Goal: Task Accomplishment & Management: Manage account settings

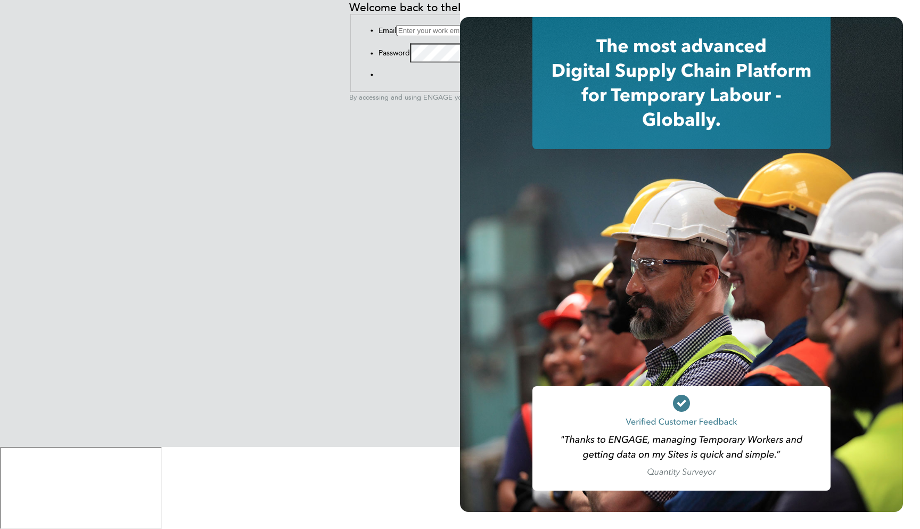
click at [396, 36] on input at bounding box center [443, 30] width 94 height 11
type input "support@engagelabs.io"
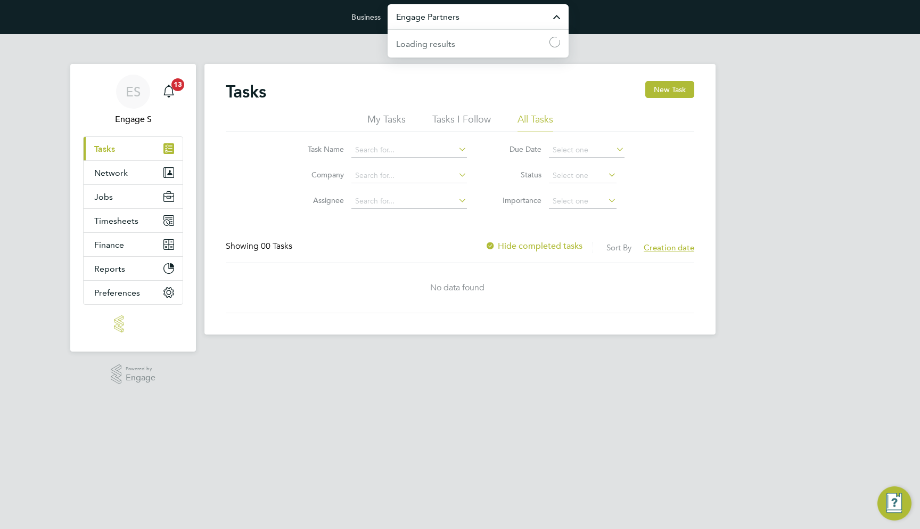
click at [461, 18] on input "Engage Partners" at bounding box center [478, 16] width 181 height 25
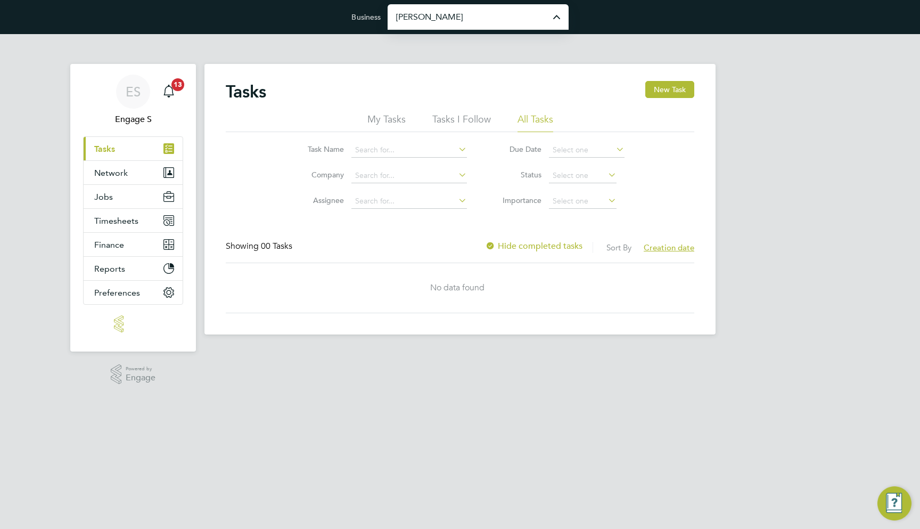
type input "[PERSON_NAME] Construction & Infrastructure Ltd"
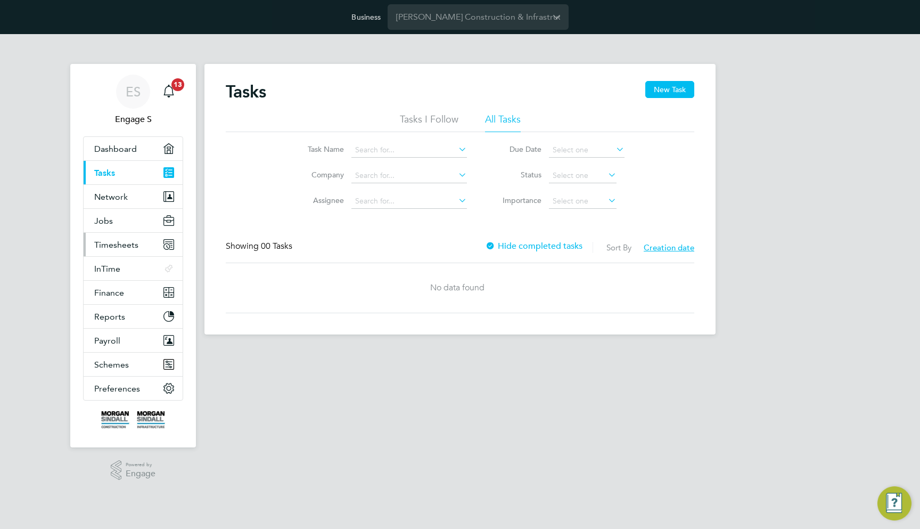
click at [130, 236] on button "Timesheets" at bounding box center [133, 244] width 99 height 23
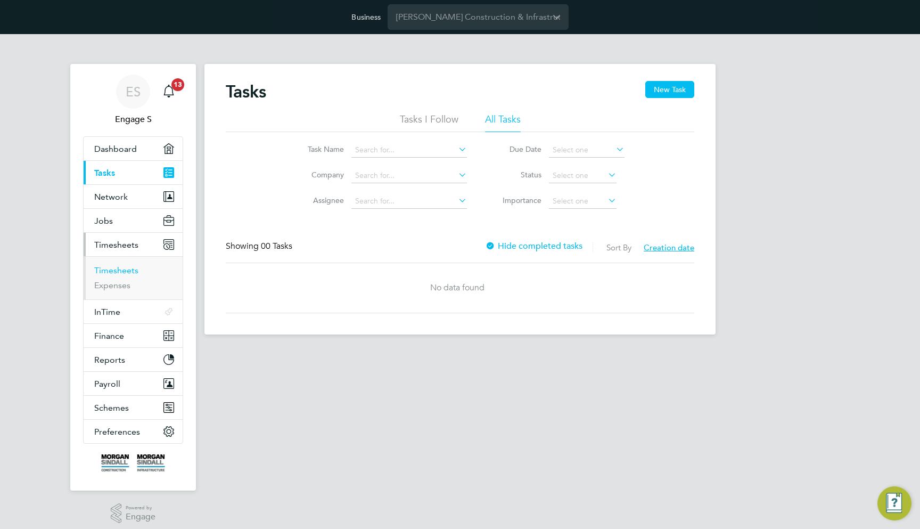
click at [121, 268] on link "Timesheets" at bounding box center [116, 270] width 44 height 10
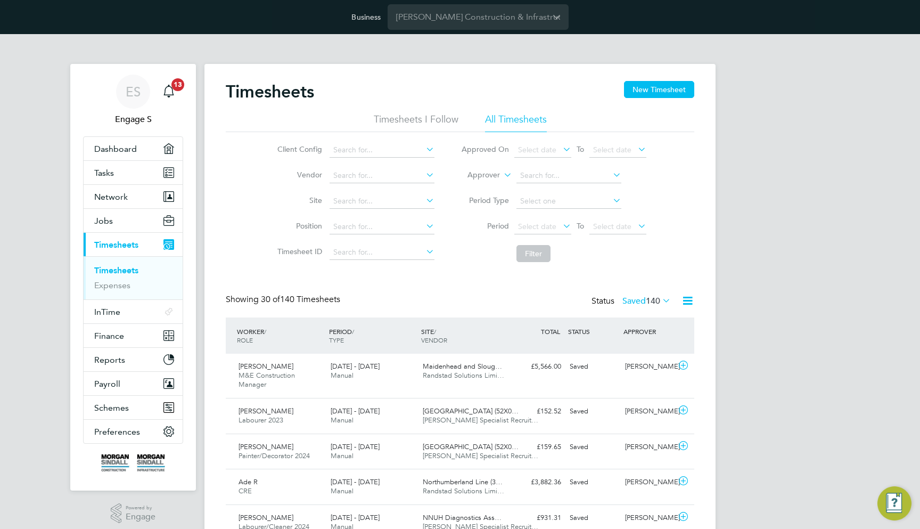
click at [635, 299] on label "Saved 140" at bounding box center [647, 301] width 48 height 11
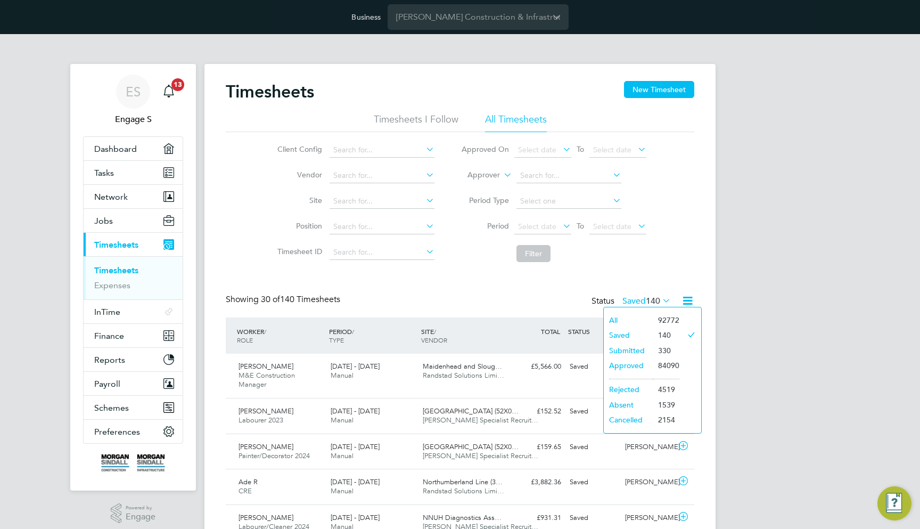
click at [628, 390] on li "Rejected" at bounding box center [628, 389] width 49 height 15
